Goal: Check status: Check status

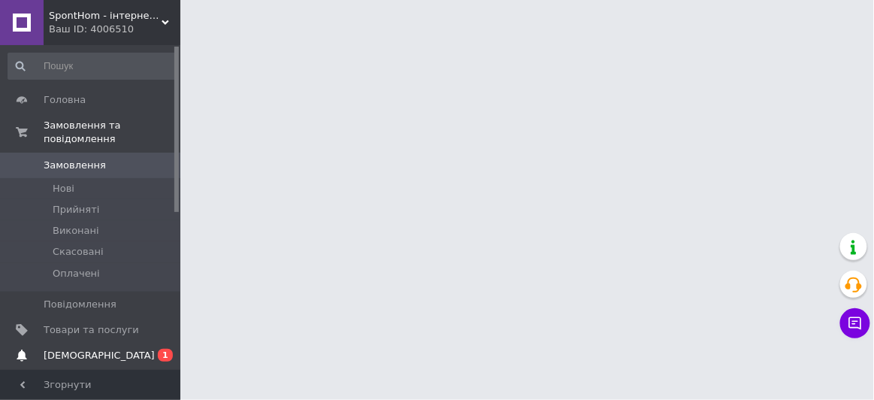
click at [62, 349] on span "[DEMOGRAPHIC_DATA]" at bounding box center [99, 356] width 111 height 14
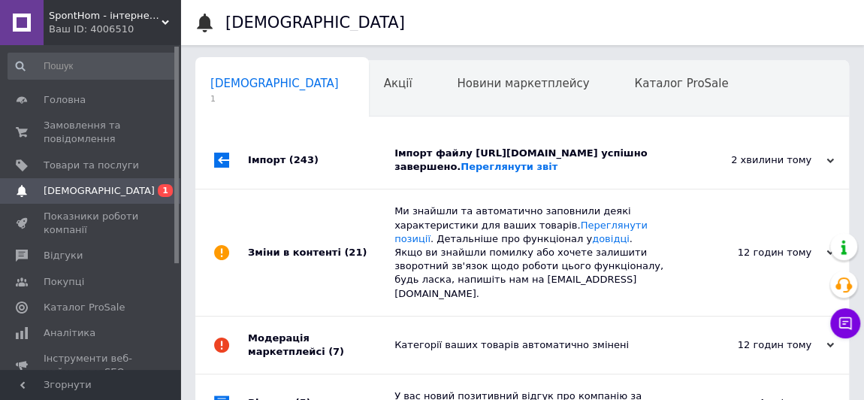
scroll to position [0, 8]
click at [70, 132] on span "Замовлення та повідомлення" at bounding box center [91, 132] width 95 height 27
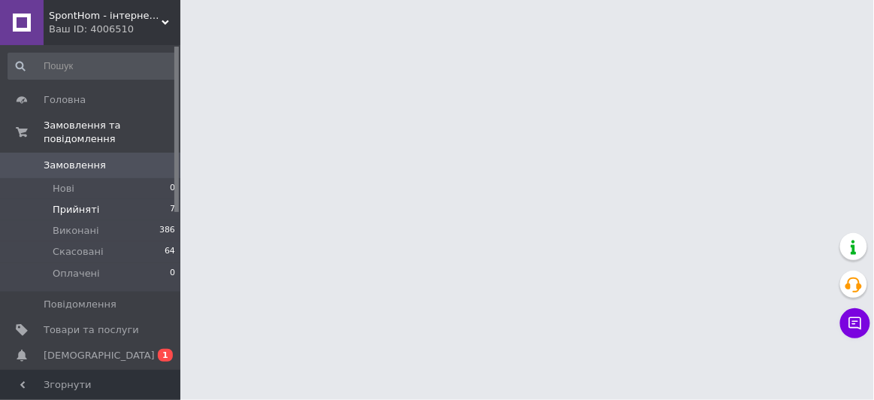
click at [63, 203] on span "Прийняті" at bounding box center [76, 210] width 47 height 14
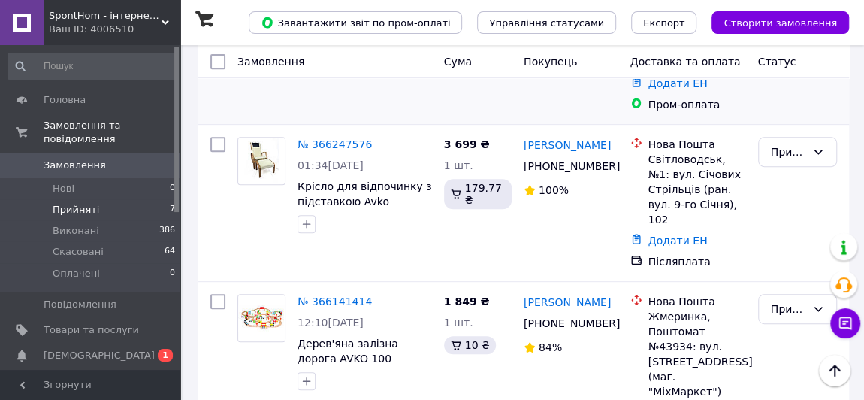
scroll to position [273, 0]
